Goal: Information Seeking & Learning: Learn about a topic

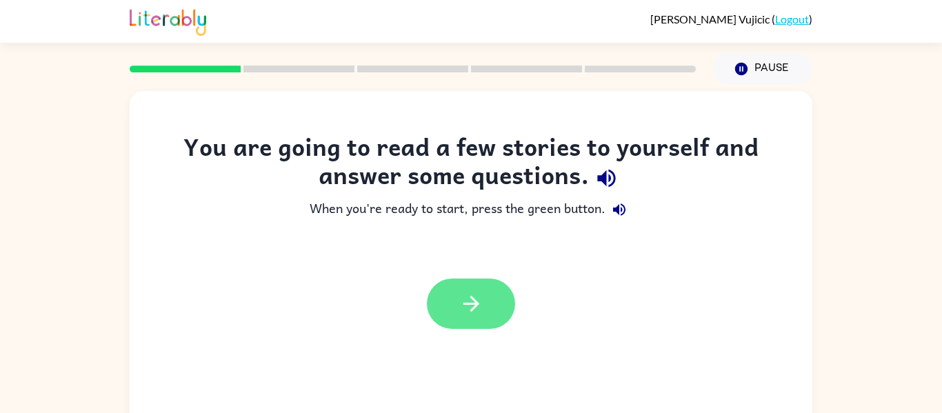
scroll to position [72, 0]
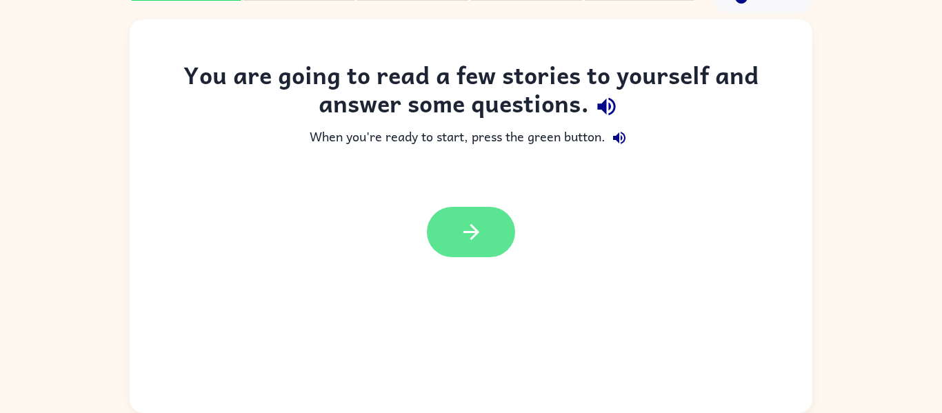
click at [466, 229] on icon "button" at bounding box center [471, 232] width 24 height 24
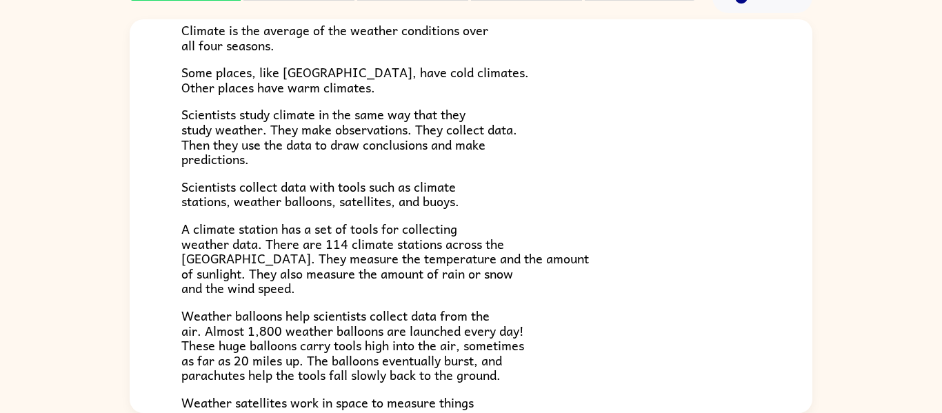
scroll to position [0, 0]
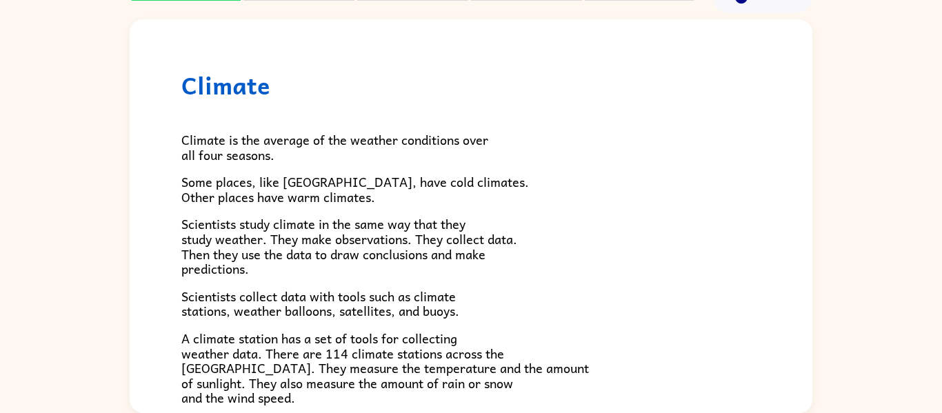
click at [488, 51] on div "Climate Climate is the average of the weather conditions over all four seasons.…" at bounding box center [471, 373] width 683 height 709
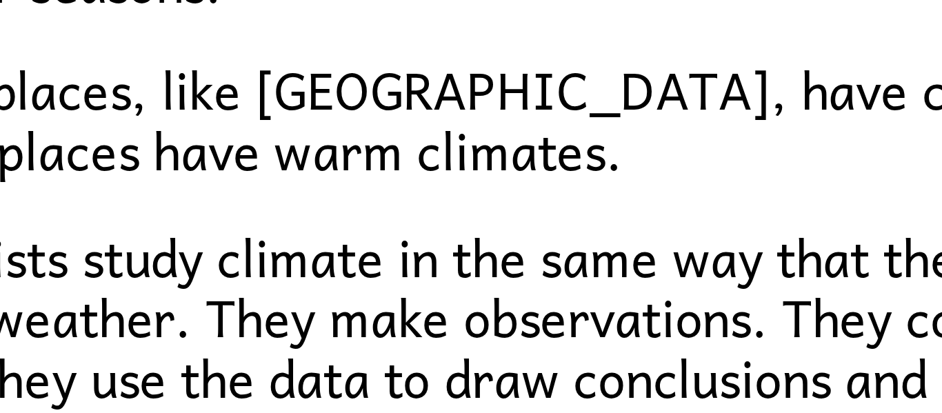
scroll to position [112, 0]
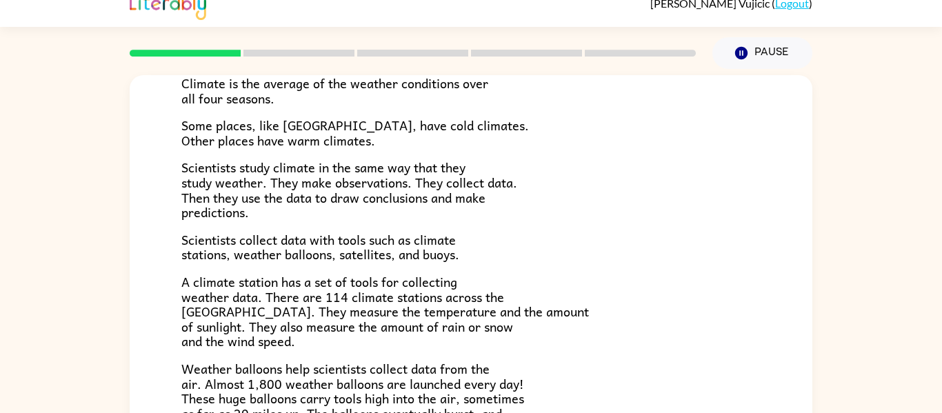
click at [629, 260] on p "Scientists collect data with tools such as climate stations, weather balloons, …" at bounding box center [471, 248] width 580 height 30
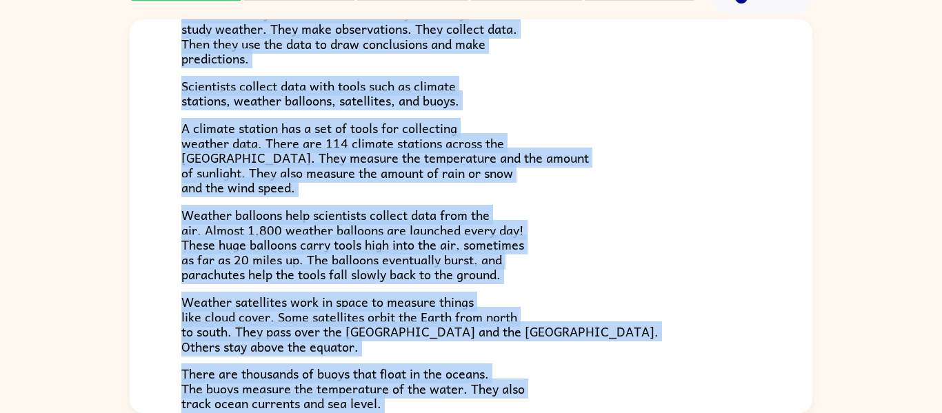
scroll to position [386, 0]
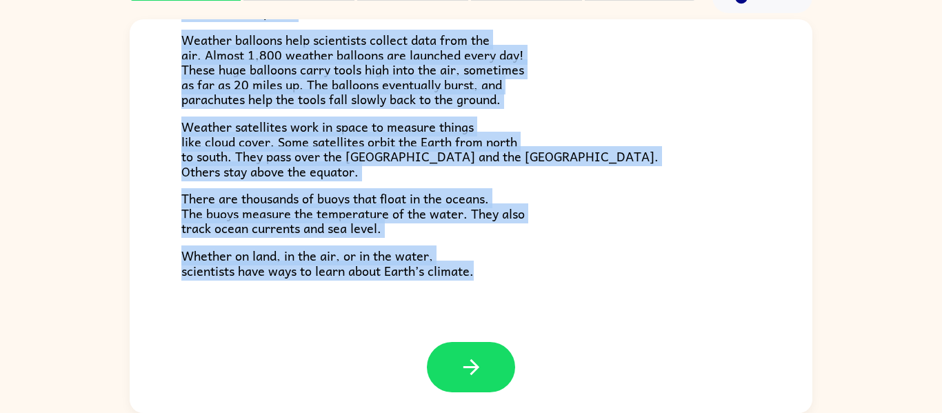
drag, startPoint x: 493, startPoint y: 143, endPoint x: 209, endPoint y: 444, distance: 414.4
click at [209, 413] on html "[PERSON_NAME] ( Logout ) Pause Pause Climate Climate is the average of the weat…" at bounding box center [471, 170] width 942 height 485
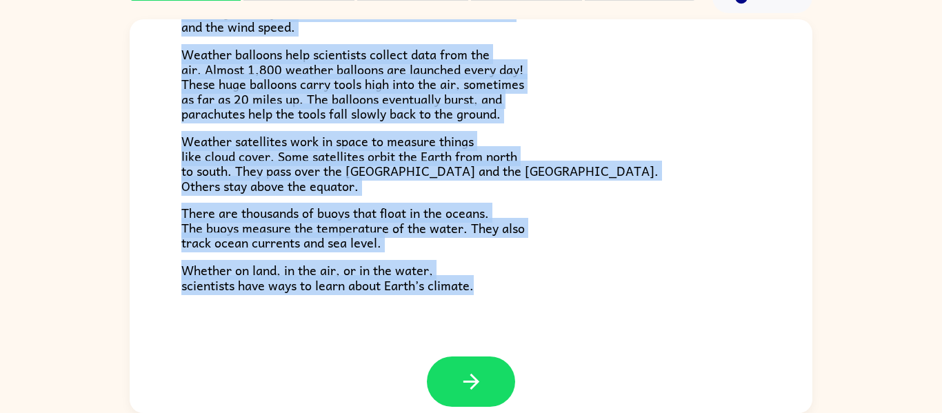
click at [617, 118] on p "Weather balloons help scientists collect data from the air. Almost 1,800 weathe…" at bounding box center [471, 84] width 580 height 75
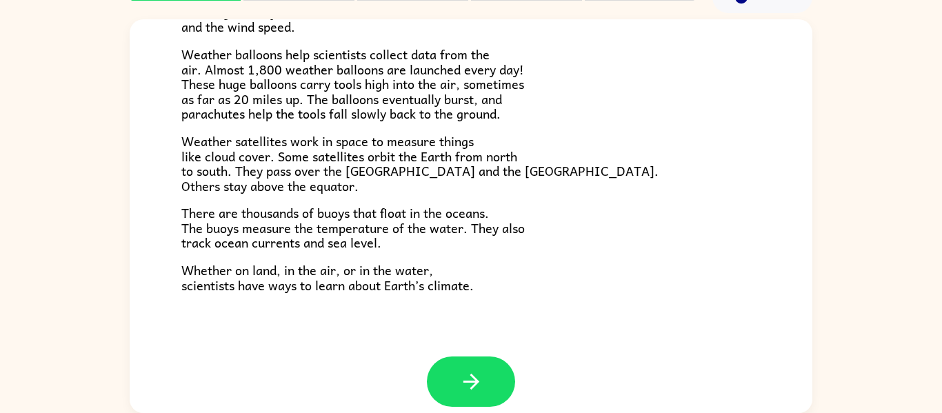
click at [867, 273] on div "Climate Climate is the average of the weather conditions over all four seasons.…" at bounding box center [471, 213] width 942 height 400
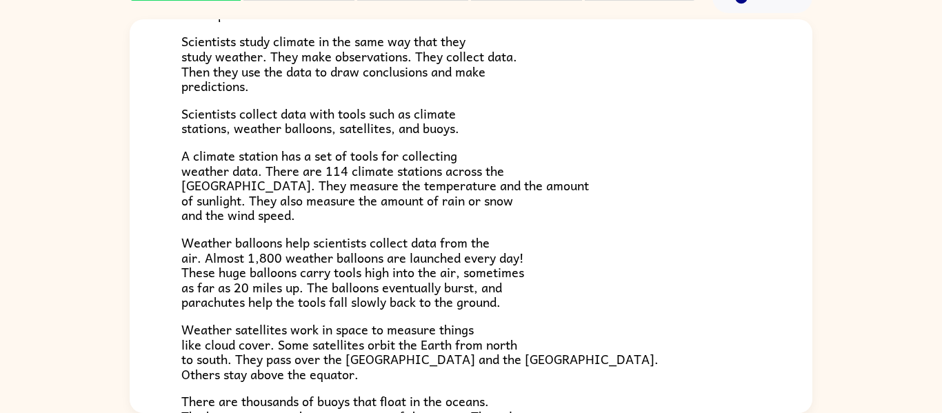
scroll to position [184, 0]
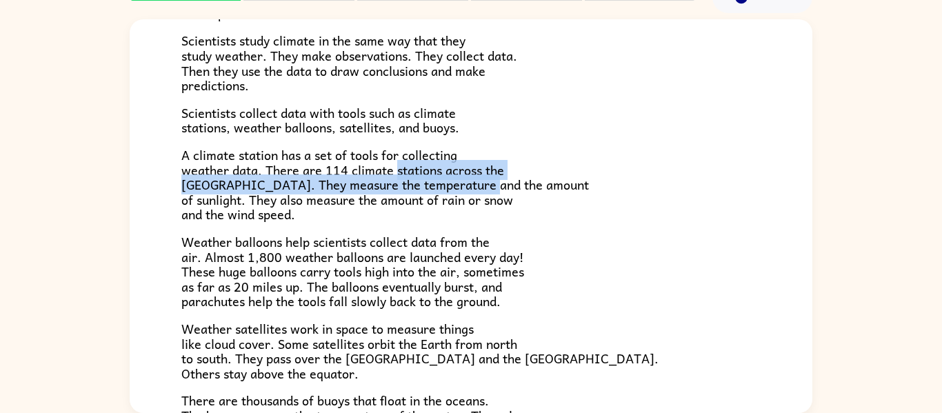
drag, startPoint x: 397, startPoint y: 172, endPoint x: 473, endPoint y: 185, distance: 77.6
click at [473, 185] on span "A climate station has a set of tools for collecting weather data. There are 114…" at bounding box center [385, 184] width 408 height 79
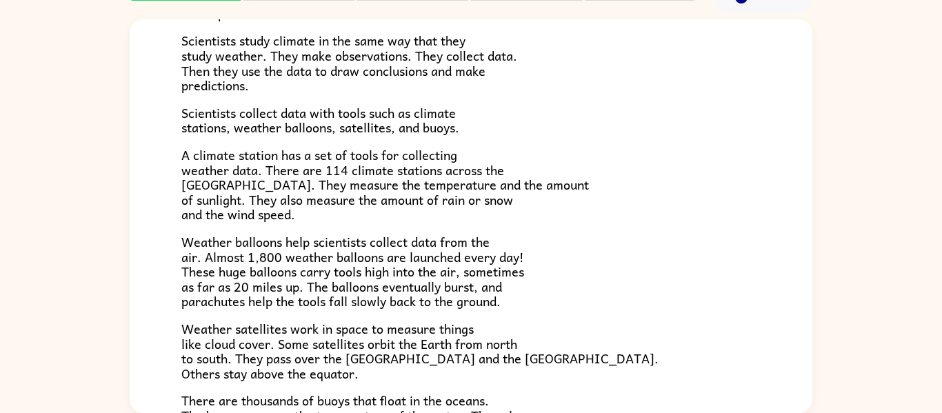
click at [506, 194] on span "A climate station has a set of tools for collecting weather data. There are 114…" at bounding box center [385, 184] width 408 height 79
drag, startPoint x: 348, startPoint y: 166, endPoint x: 484, endPoint y: 187, distance: 137.6
click at [484, 187] on span "A climate station has a set of tools for collecting weather data. There are 114…" at bounding box center [385, 184] width 408 height 79
click at [438, 191] on span "A climate station has a set of tools for collecting weather data. There are 114…" at bounding box center [385, 184] width 408 height 79
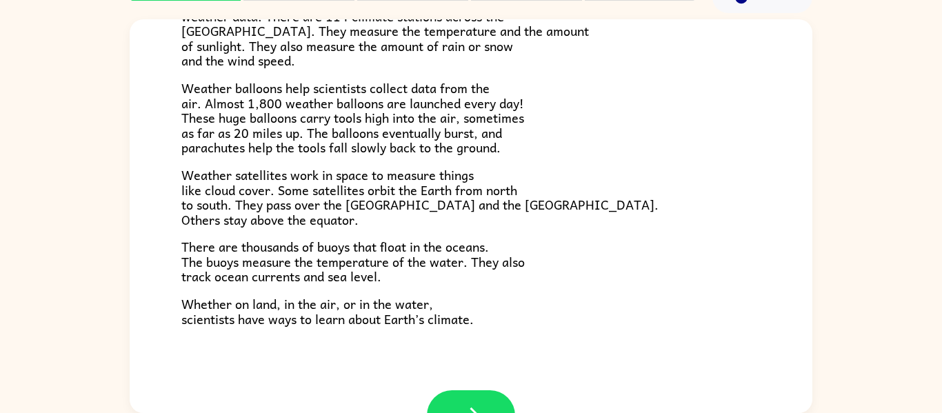
scroll to position [386, 0]
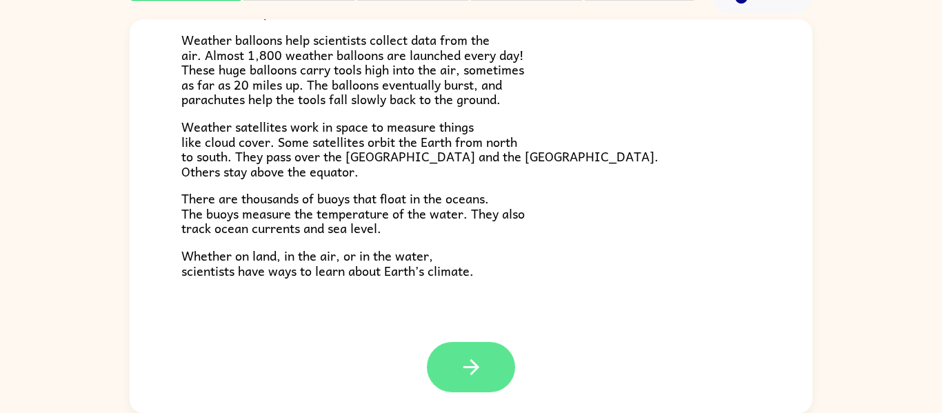
click at [489, 359] on button "button" at bounding box center [471, 367] width 88 height 50
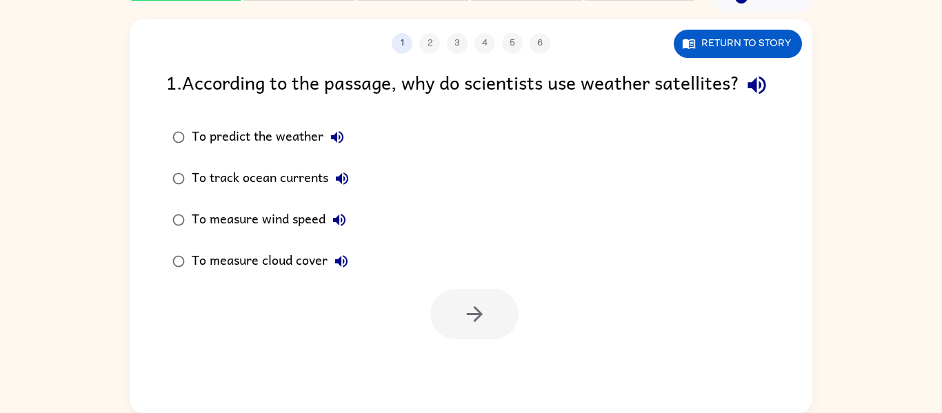
scroll to position [0, 0]
click at [783, 28] on div "1 2 3 4 5 6 Return to story" at bounding box center [471, 36] width 683 height 34
click at [783, 33] on button "Return to story" at bounding box center [738, 44] width 128 height 28
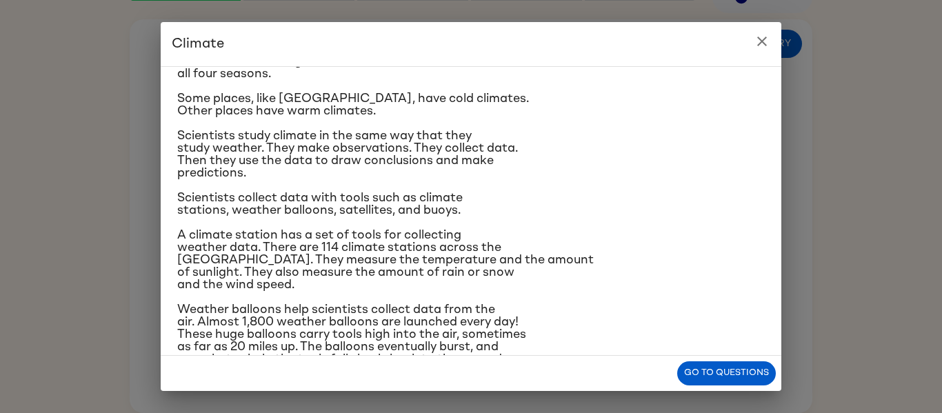
scroll to position [57, 0]
click at [765, 44] on icon "close" at bounding box center [763, 42] width 10 height 10
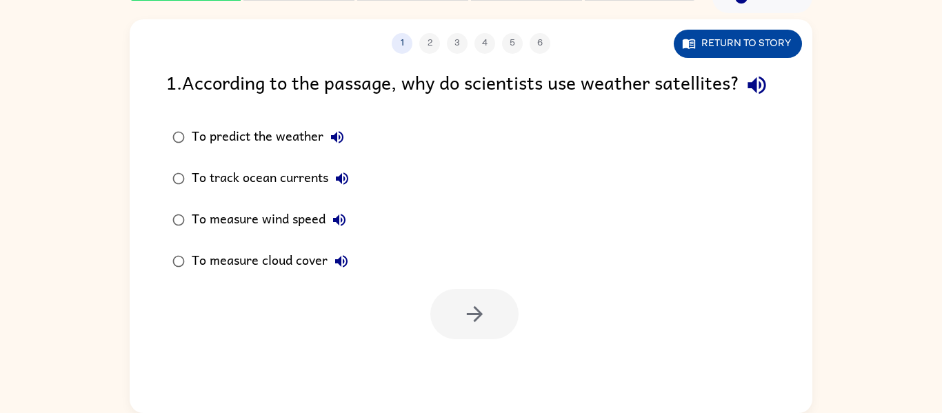
click at [742, 40] on button "Return to story" at bounding box center [738, 44] width 128 height 28
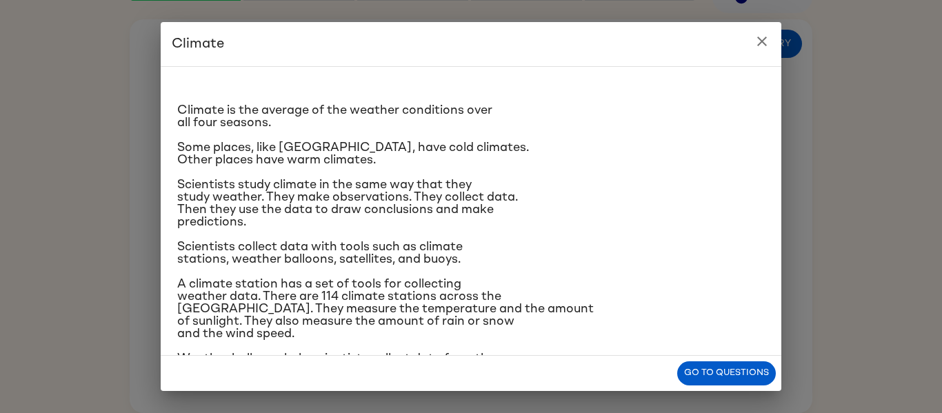
scroll to position [8, 0]
click at [762, 53] on button "close" at bounding box center [763, 42] width 28 height 28
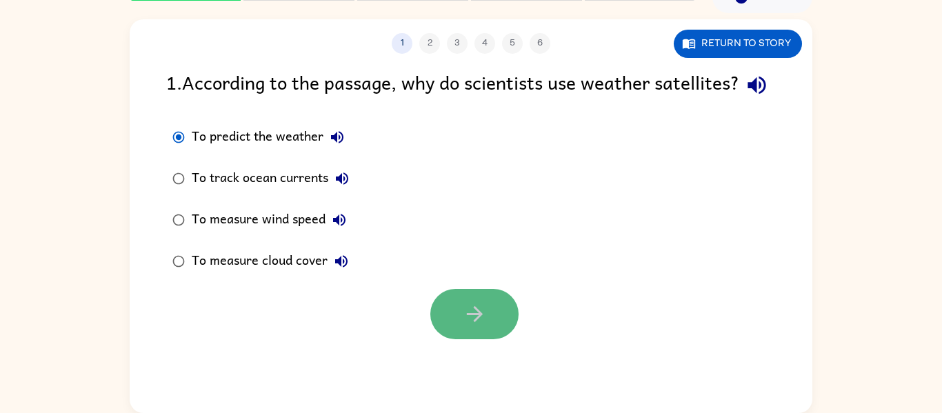
click at [479, 326] on icon "button" at bounding box center [475, 314] width 24 height 24
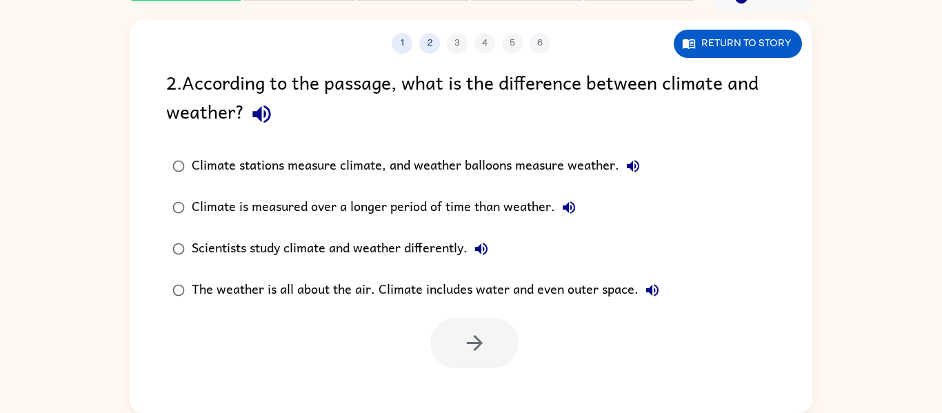
scroll to position [0, 0]
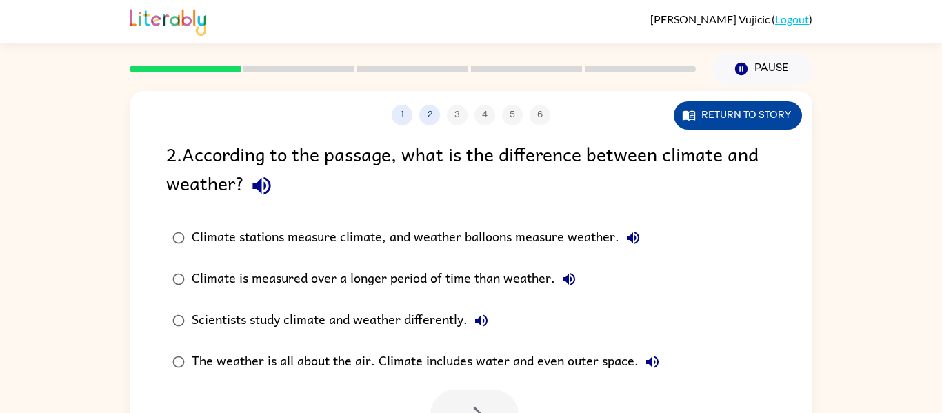
click at [768, 112] on button "Return to story" at bounding box center [738, 115] width 128 height 28
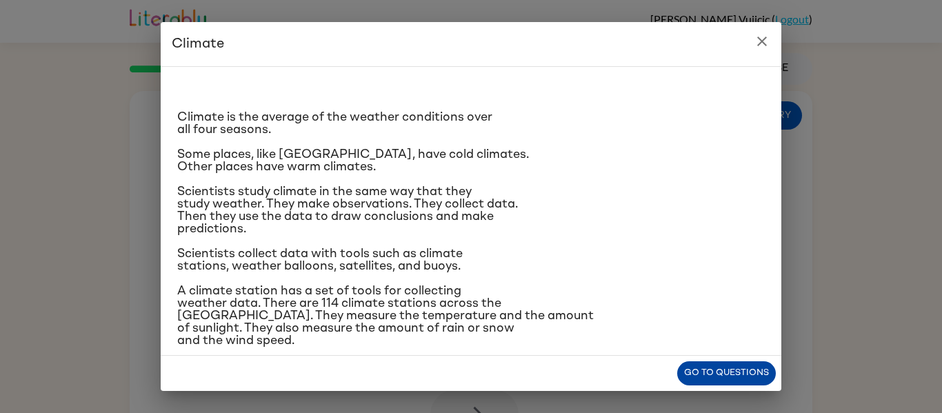
click at [759, 363] on button "Go to questions" at bounding box center [727, 374] width 99 height 24
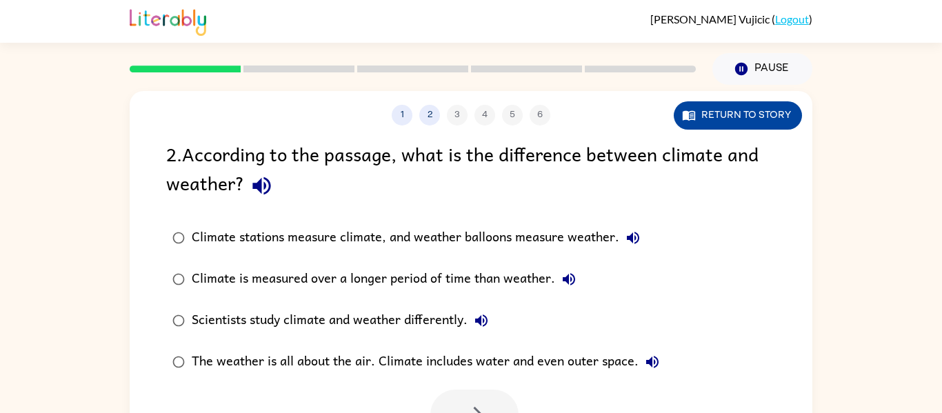
click at [752, 123] on button "Return to story" at bounding box center [738, 115] width 128 height 28
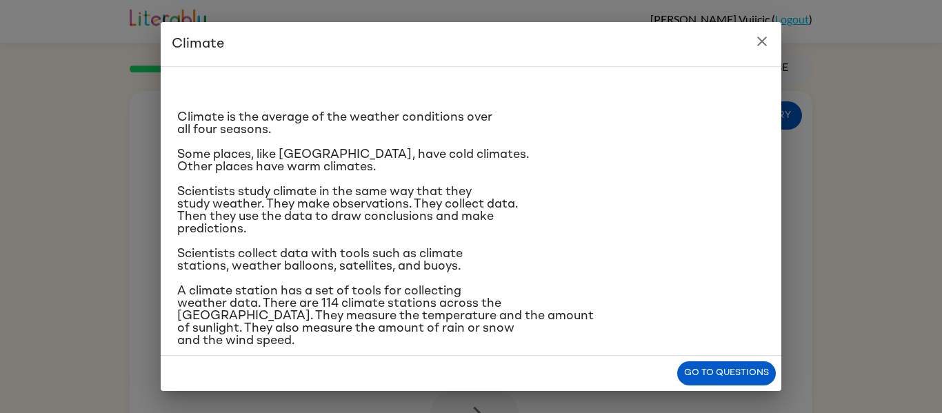
click at [763, 36] on icon "close" at bounding box center [762, 41] width 17 height 17
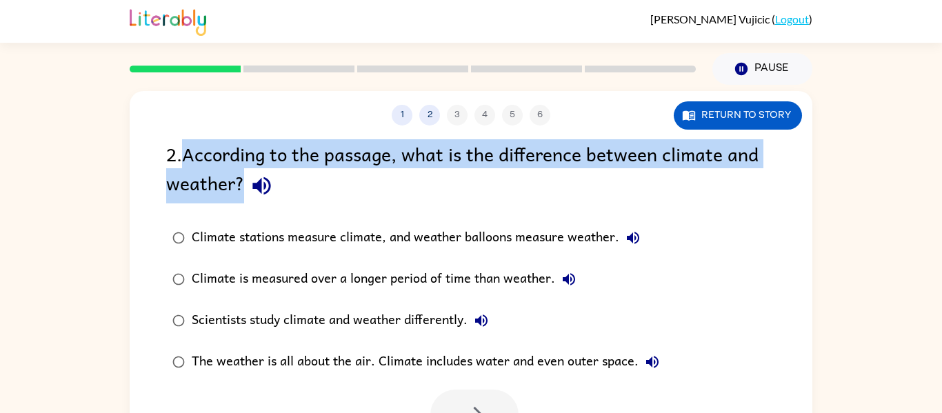
drag, startPoint x: 186, startPoint y: 159, endPoint x: 302, endPoint y: 185, distance: 118.7
click at [302, 185] on div "2 . According to the passage, what is the difference between climate and weathe…" at bounding box center [471, 171] width 610 height 64
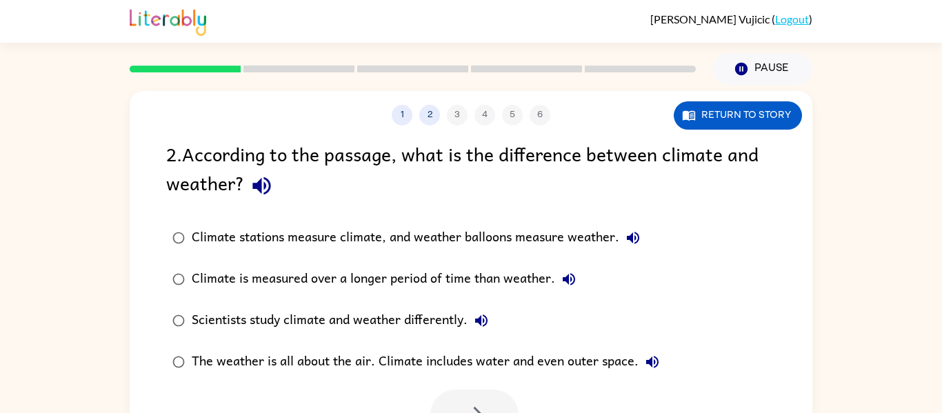
click at [909, 170] on div "1 2 3 4 5 6 Return to story 2 . According to the passage, what is the differenc…" at bounding box center [471, 285] width 942 height 400
click at [751, 120] on button "Return to story" at bounding box center [738, 115] width 128 height 28
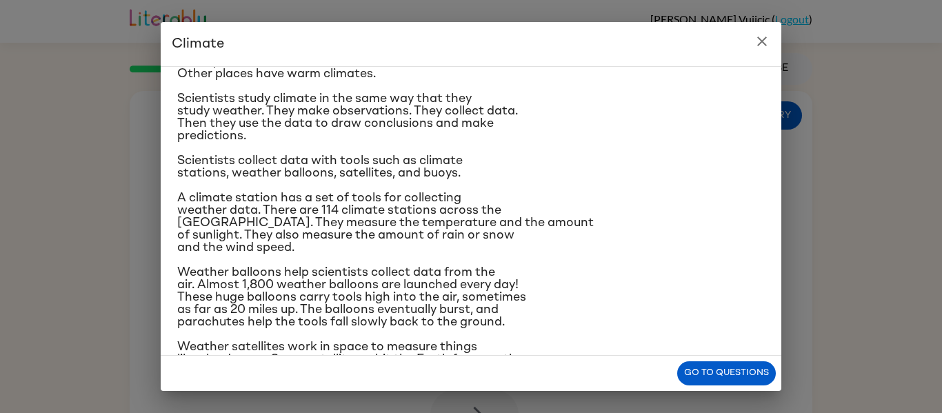
scroll to position [95, 0]
click at [758, 46] on icon "close" at bounding box center [762, 41] width 17 height 17
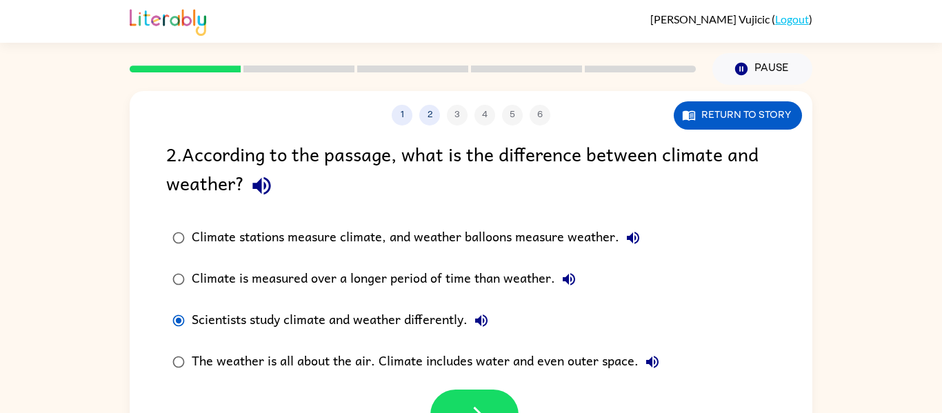
scroll to position [72, 0]
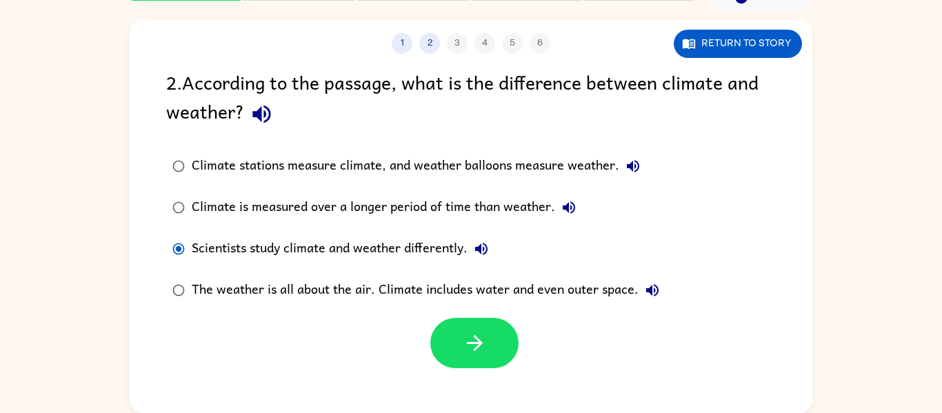
click at [464, 332] on icon "button" at bounding box center [475, 343] width 24 height 24
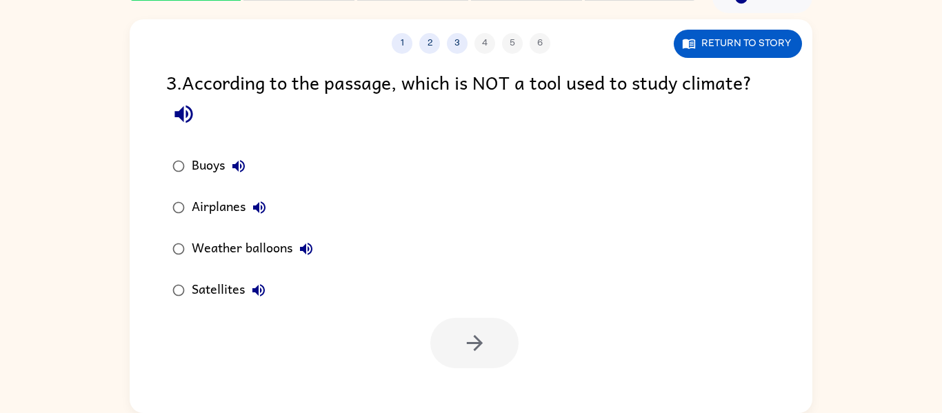
click at [226, 190] on label "Airplanes" at bounding box center [243, 207] width 168 height 41
click at [459, 337] on button "button" at bounding box center [475, 343] width 88 height 50
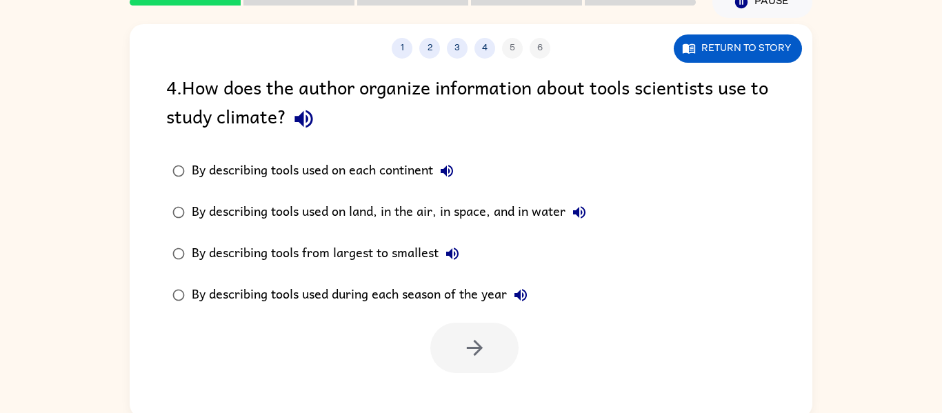
scroll to position [68, 0]
click at [366, 214] on div "By describing tools used on land, in the air, in space, and in water" at bounding box center [393, 212] width 402 height 28
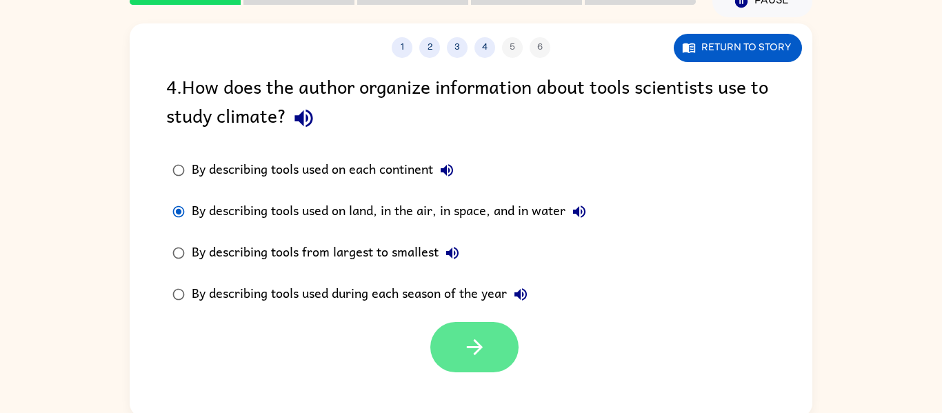
click at [480, 340] on icon "button" at bounding box center [475, 347] width 24 height 24
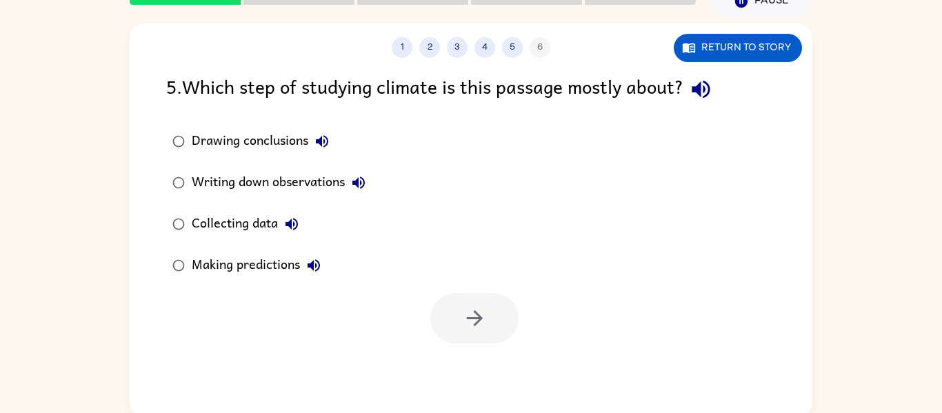
click at [241, 226] on div "Collecting data" at bounding box center [249, 224] width 114 height 28
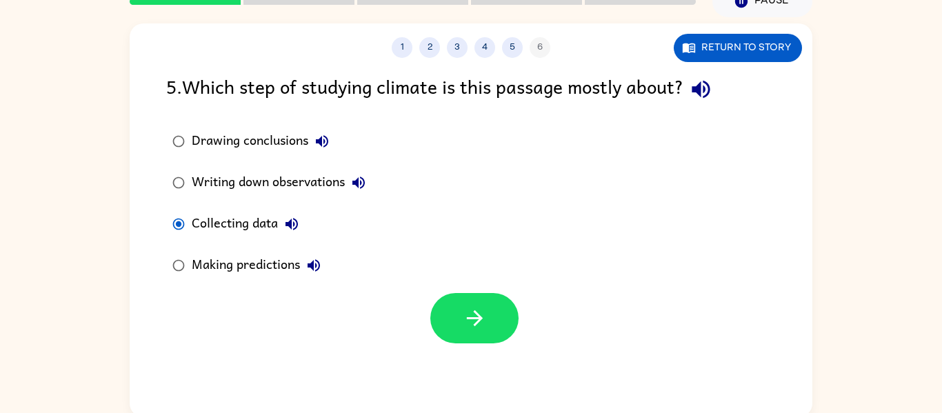
click at [277, 175] on div "Writing down observations" at bounding box center [282, 183] width 181 height 28
click at [471, 298] on button "button" at bounding box center [475, 318] width 88 height 50
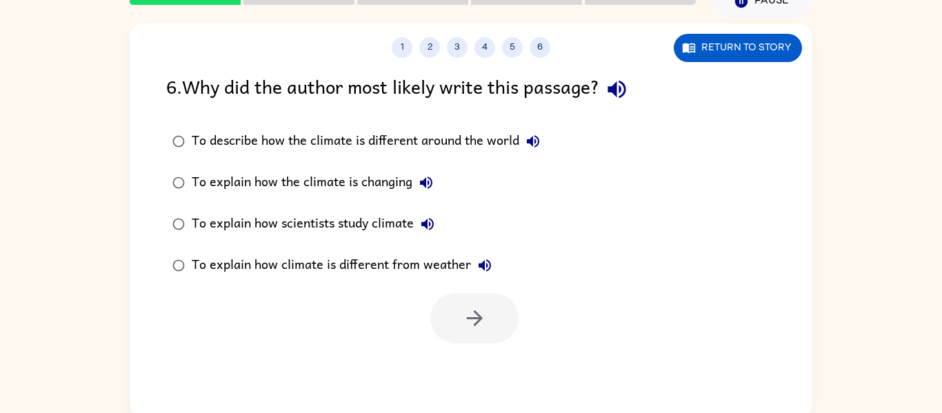
click at [346, 234] on div "To explain how scientists study climate" at bounding box center [317, 224] width 250 height 28
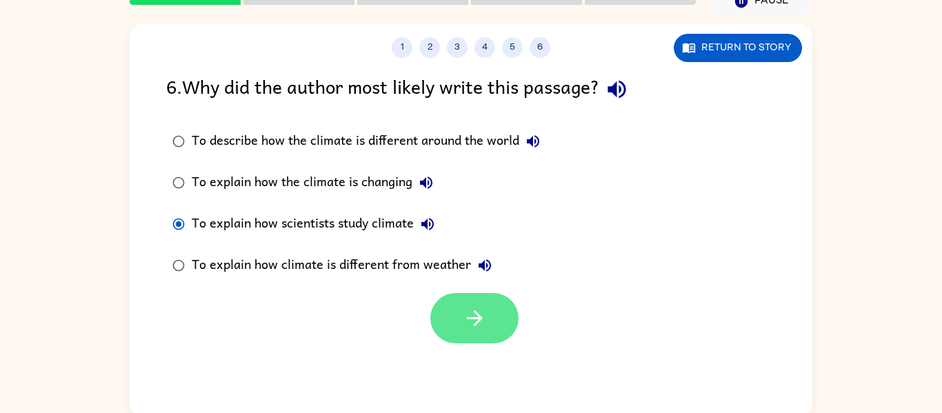
click at [488, 332] on button "button" at bounding box center [475, 318] width 88 height 50
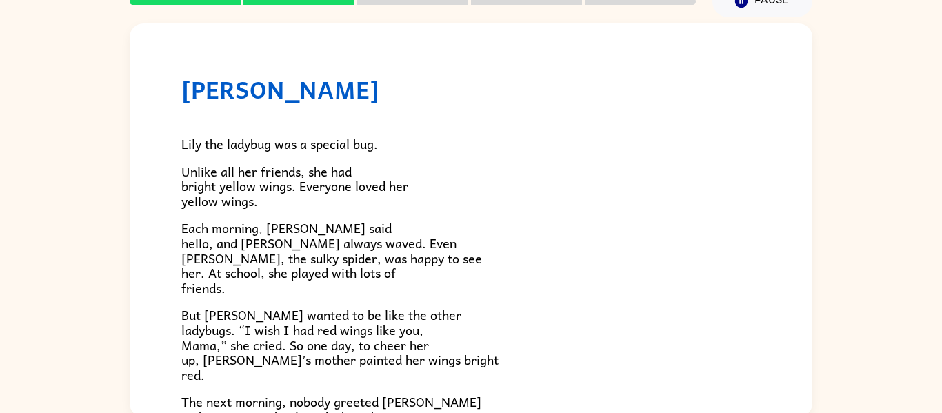
click at [505, 153] on div "Lily the ladybug was a special bug. Unlike all her friends, she had bright yell…" at bounding box center [471, 385] width 580 height 564
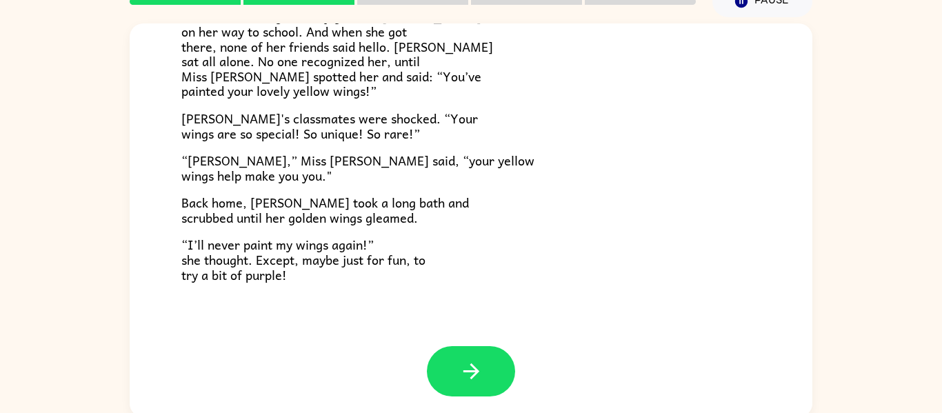
scroll to position [72, 0]
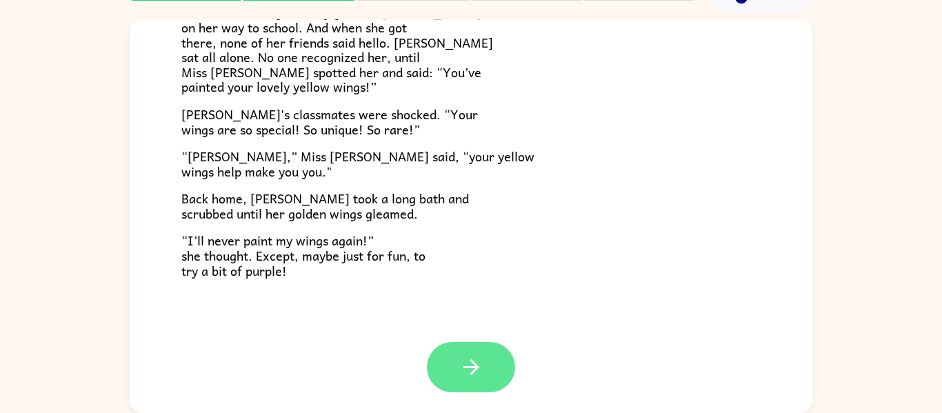
click at [497, 353] on button "button" at bounding box center [471, 367] width 88 height 50
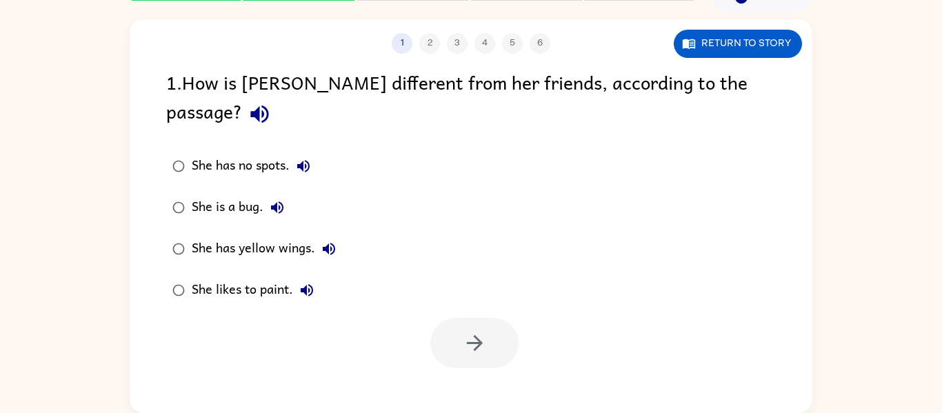
scroll to position [0, 0]
click at [251, 235] on div "She has yellow wings." at bounding box center [267, 249] width 151 height 28
click at [473, 331] on icon "button" at bounding box center [475, 343] width 24 height 24
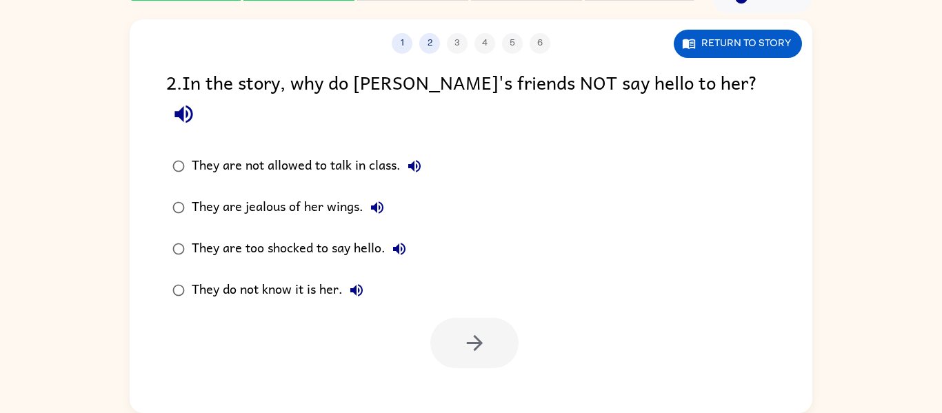
click at [313, 270] on label "They do not know it is her." at bounding box center [297, 290] width 277 height 41
click at [478, 327] on button "button" at bounding box center [475, 343] width 88 height 50
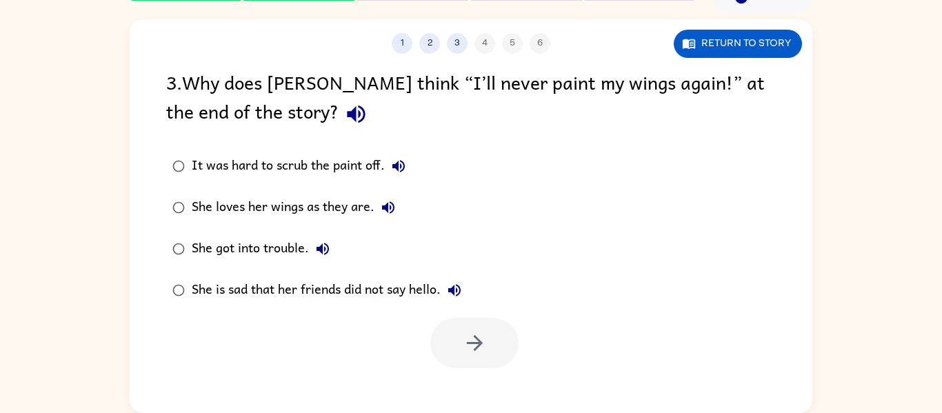
click at [323, 295] on div "She is sad that her friends did not say hello." at bounding box center [330, 291] width 277 height 28
click at [460, 344] on button "button" at bounding box center [475, 343] width 88 height 50
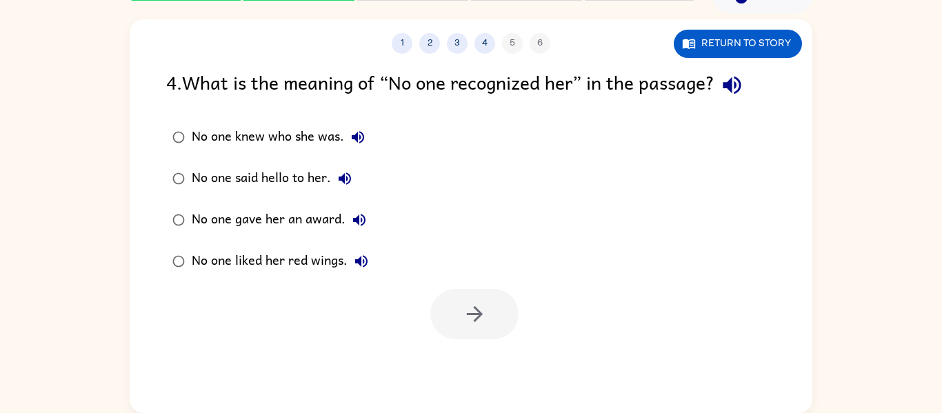
click at [335, 144] on div "No one knew who she was." at bounding box center [282, 137] width 180 height 28
click at [447, 308] on button "button" at bounding box center [475, 314] width 88 height 50
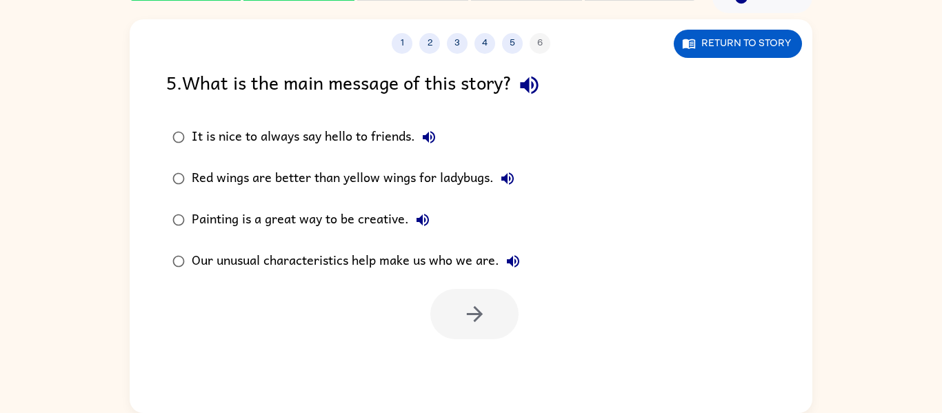
click at [436, 245] on label "Our unusual characteristics help make us who we are." at bounding box center [346, 261] width 375 height 41
click at [454, 338] on button "button" at bounding box center [475, 314] width 88 height 50
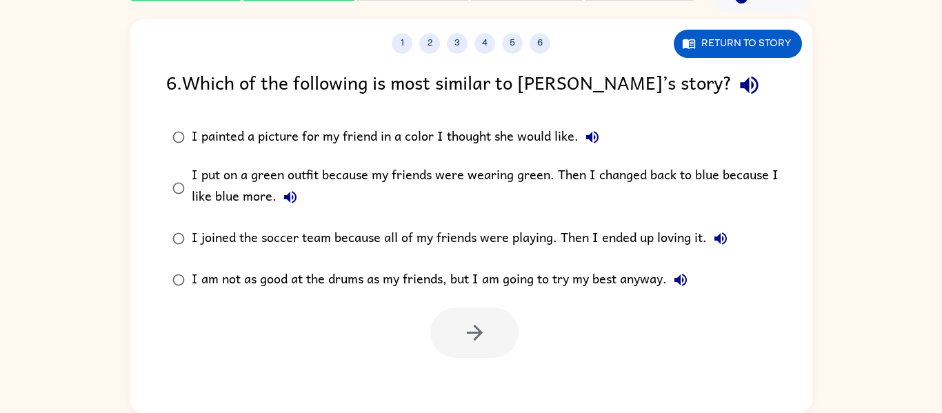
click at [461, 171] on div "I put on a green outfit because my friends were wearing green. Then I changed b…" at bounding box center [493, 188] width 603 height 46
click at [485, 329] on icon "button" at bounding box center [475, 333] width 24 height 24
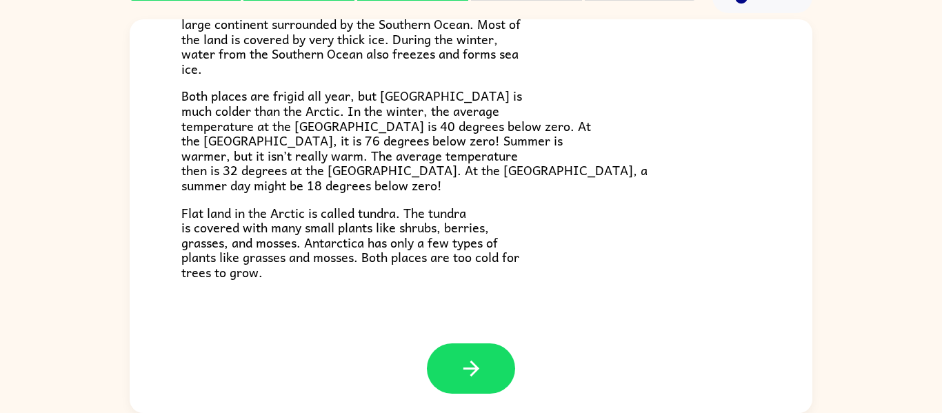
scroll to position [291, 0]
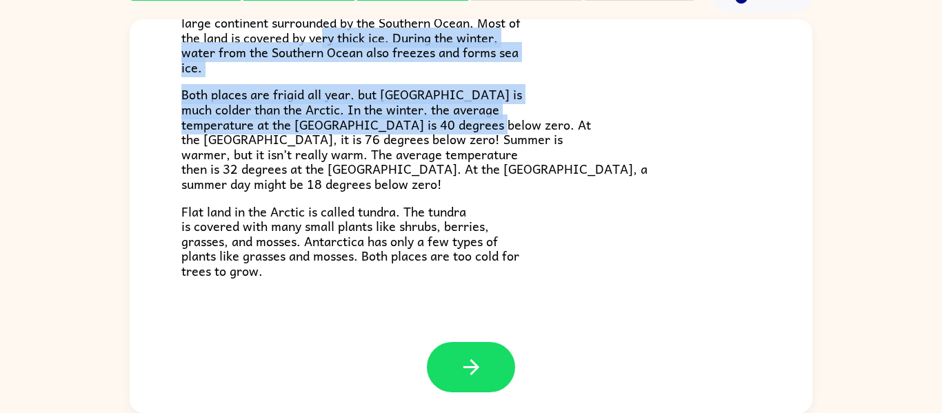
drag, startPoint x: 320, startPoint y: 46, endPoint x: 520, endPoint y: 121, distance: 213.7
click at [520, 121] on div "Have you heard of the Arctic and [GEOGRAPHIC_DATA]? What do you know about them…" at bounding box center [471, 43] width 580 height 470
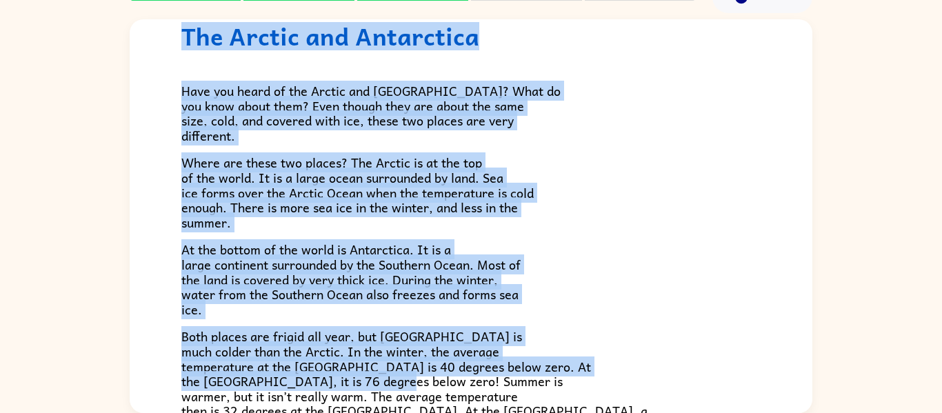
scroll to position [0, 0]
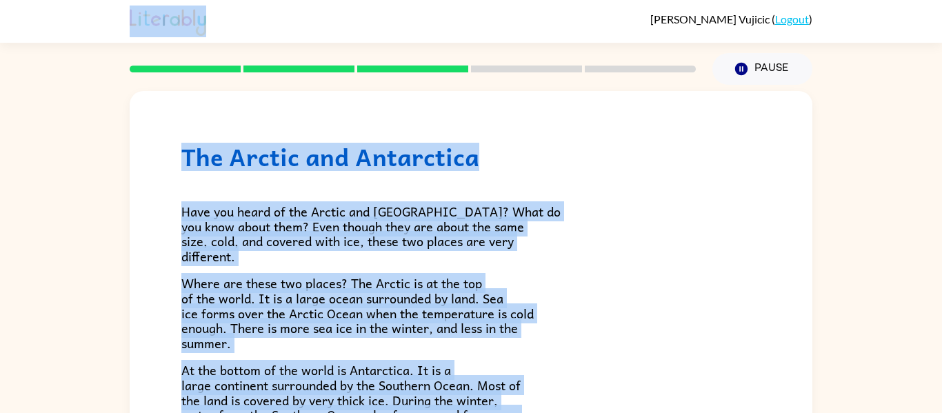
drag, startPoint x: 480, startPoint y: 135, endPoint x: 633, endPoint y: 1, distance: 203.4
click at [633, 1] on div "[PERSON_NAME] ( Logout ) Pause Pause The Arctic and [GEOGRAPHIC_DATA] Have you …" at bounding box center [471, 242] width 942 height 485
click at [451, 238] on span "Have you heard of the Arctic and [GEOGRAPHIC_DATA]? What do you know about them…" at bounding box center [370, 233] width 379 height 65
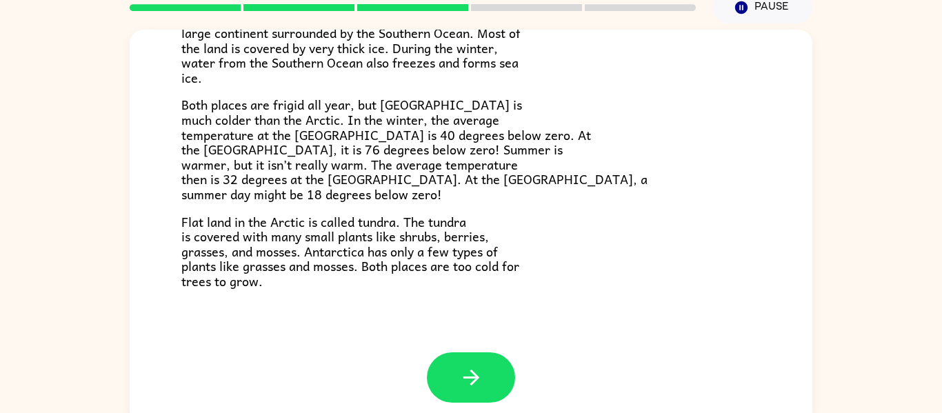
scroll to position [72, 0]
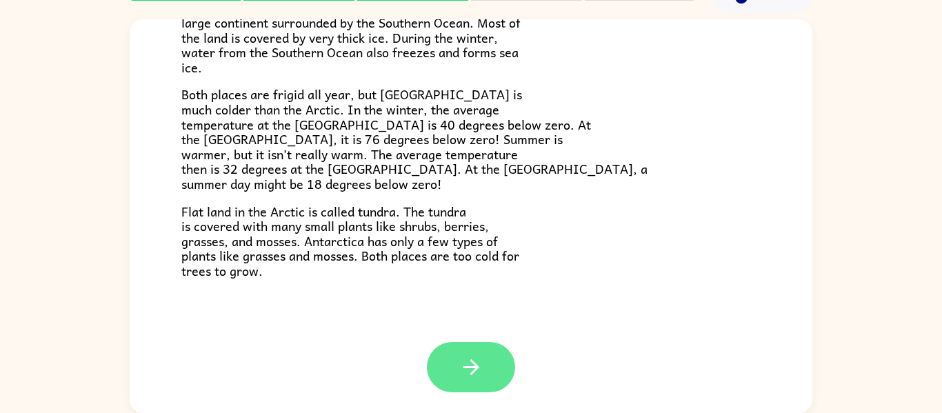
click at [469, 386] on button "button" at bounding box center [471, 367] width 88 height 50
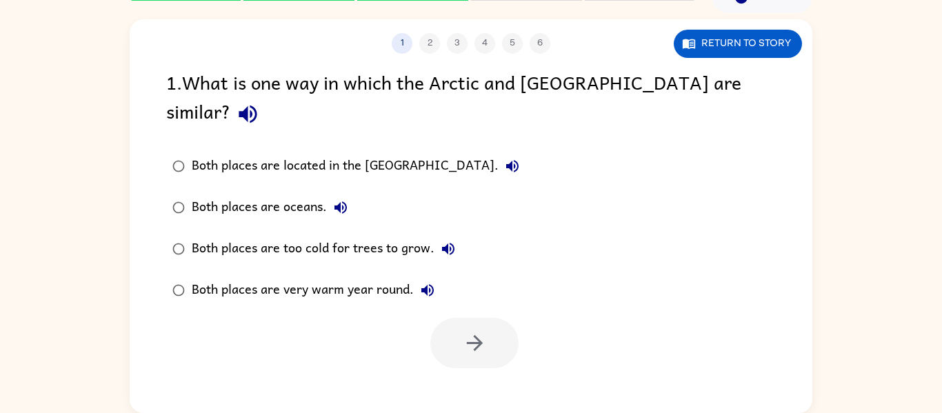
scroll to position [0, 0]
click at [301, 235] on div "Both places are too cold for trees to grow." at bounding box center [327, 249] width 270 height 28
click at [512, 318] on button "button" at bounding box center [475, 343] width 88 height 50
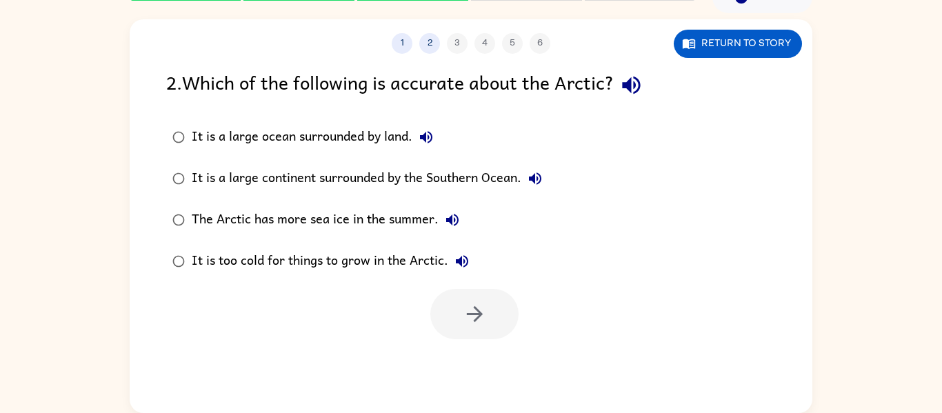
click at [347, 224] on div "The Arctic has more sea ice in the summer." at bounding box center [329, 220] width 275 height 28
click at [479, 317] on icon "button" at bounding box center [474, 314] width 16 height 16
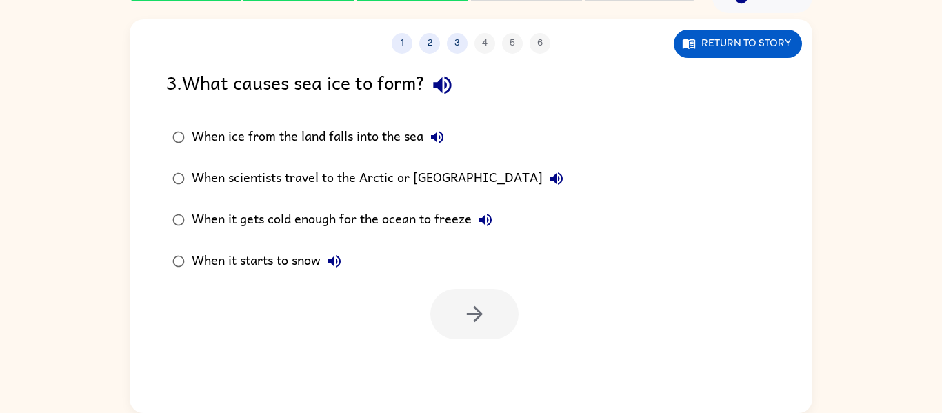
click at [346, 146] on div "When ice from the land falls into the sea" at bounding box center [321, 137] width 259 height 28
click at [470, 299] on button "button" at bounding box center [475, 314] width 88 height 50
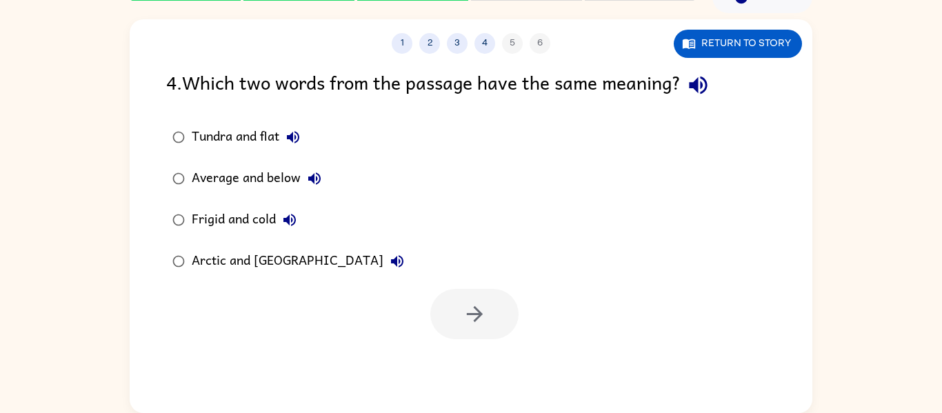
click at [272, 273] on div "Arctic and [GEOGRAPHIC_DATA]" at bounding box center [301, 262] width 219 height 28
click at [486, 307] on icon "button" at bounding box center [475, 314] width 24 height 24
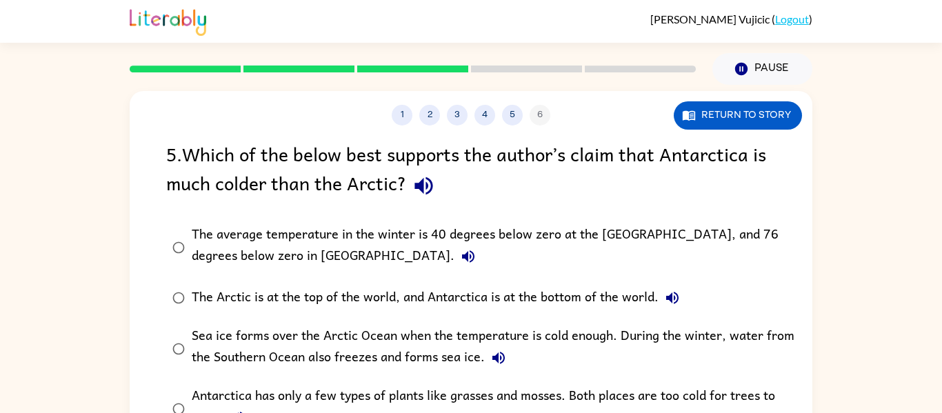
scroll to position [11, 0]
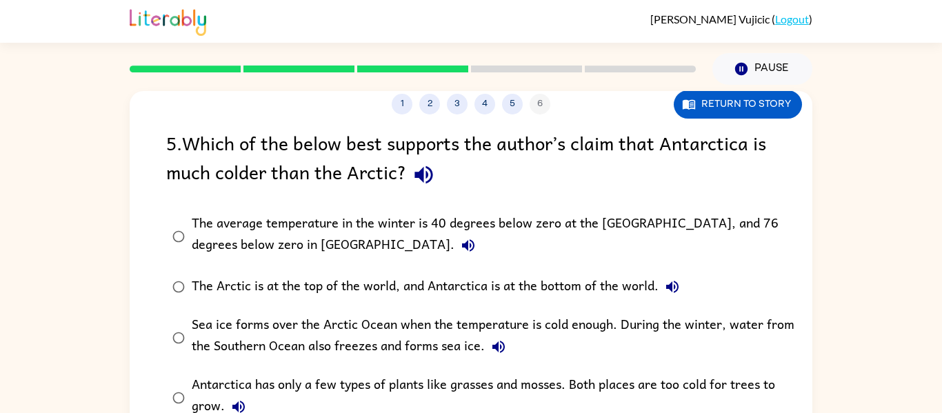
click at [327, 256] on div "The average temperature in the winter is 40 degrees below zero at the [GEOGRAPH…" at bounding box center [493, 236] width 603 height 46
click at [326, 255] on div "The average temperature in the winter is 40 degrees below zero at the [GEOGRAPH…" at bounding box center [493, 236] width 603 height 46
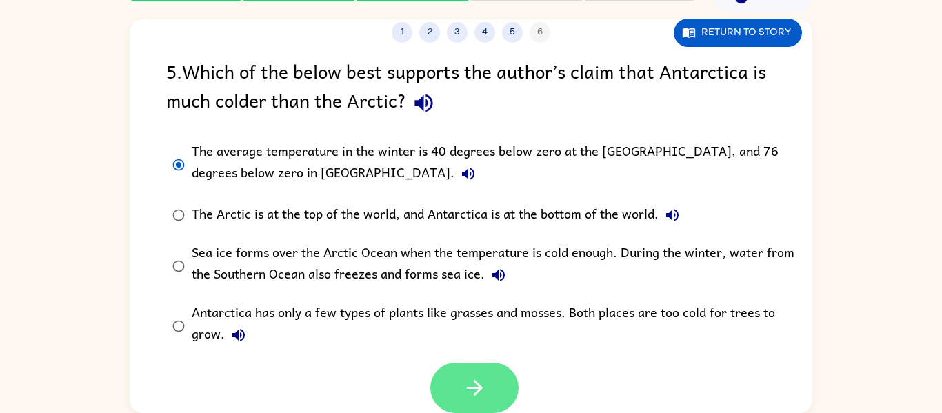
click at [489, 400] on button "button" at bounding box center [475, 388] width 88 height 50
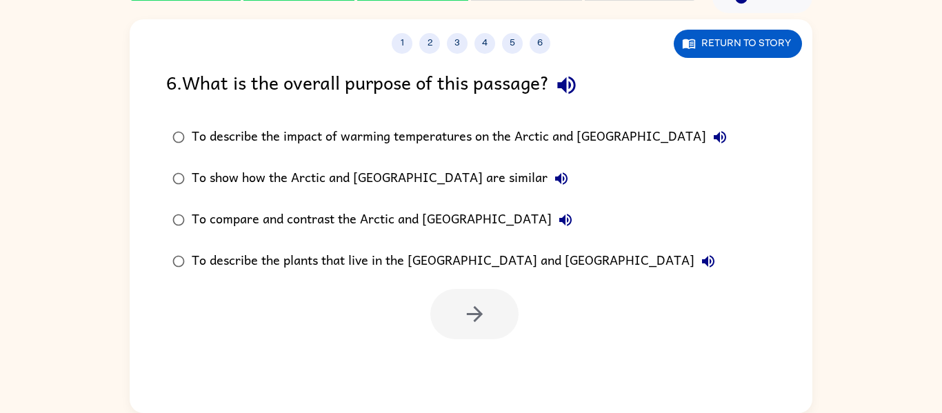
click at [453, 253] on div "To describe the plants that live in the [GEOGRAPHIC_DATA] and [GEOGRAPHIC_DATA]" at bounding box center [457, 262] width 531 height 28
click at [483, 332] on button "button" at bounding box center [475, 314] width 88 height 50
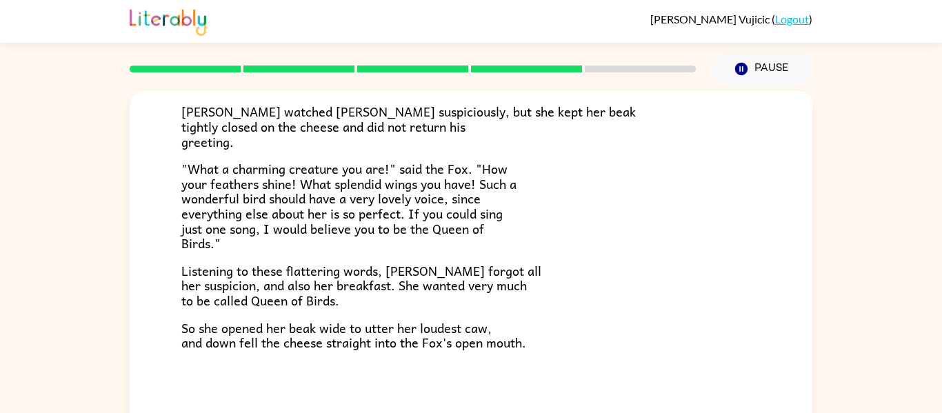
scroll to position [72, 0]
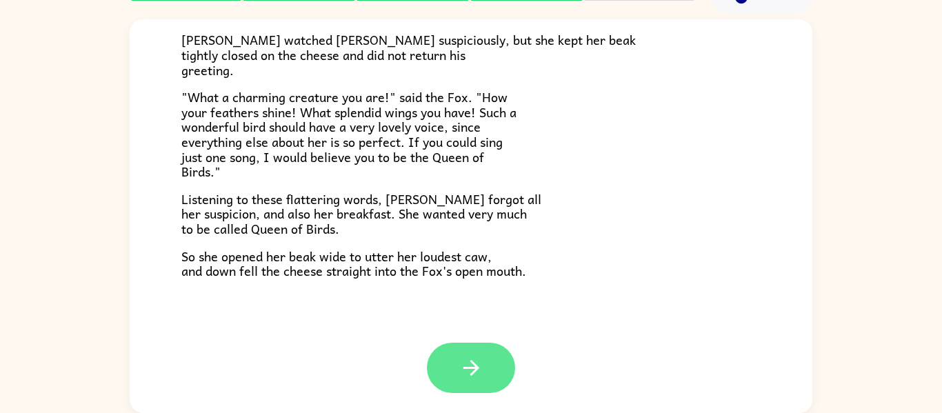
click at [471, 353] on button "button" at bounding box center [471, 368] width 88 height 50
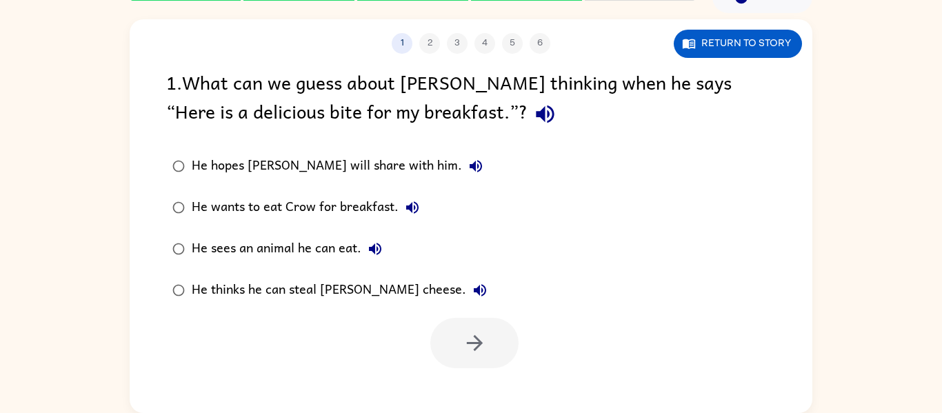
scroll to position [0, 0]
